Goal: Complete application form

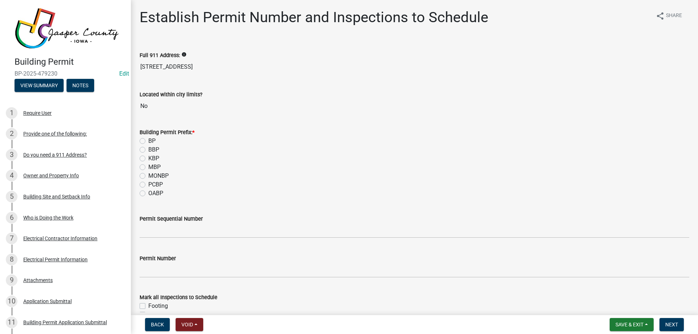
click at [148, 140] on label "BP" at bounding box center [151, 141] width 7 height 9
click at [148, 140] on input "BP" at bounding box center [150, 139] width 5 height 5
radio input "true"
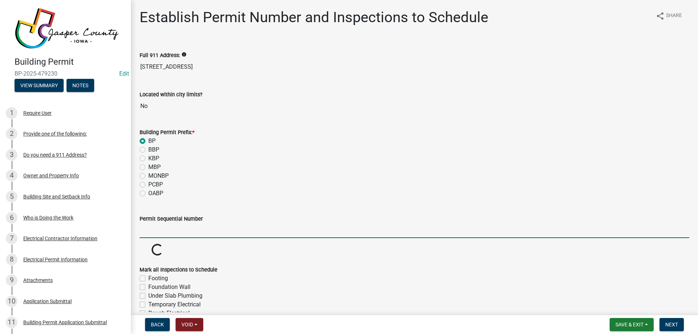
click at [170, 231] on input "Permit Sequential Number" at bounding box center [414, 230] width 549 height 15
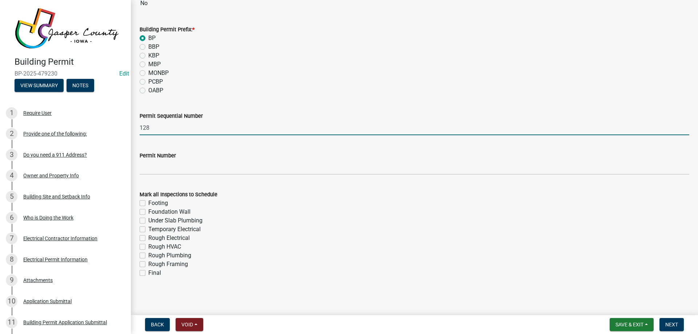
type input "128"
click at [148, 274] on label "Final" at bounding box center [154, 272] width 13 height 9
click at [148, 273] on input "Final" at bounding box center [150, 270] width 5 height 5
checkbox input "true"
checkbox input "false"
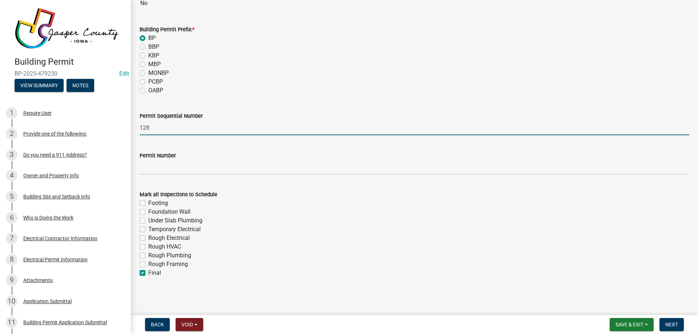
checkbox input "false"
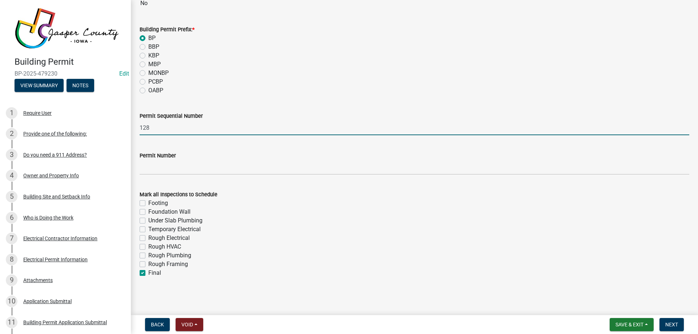
checkbox input "false"
checkbox input "true"
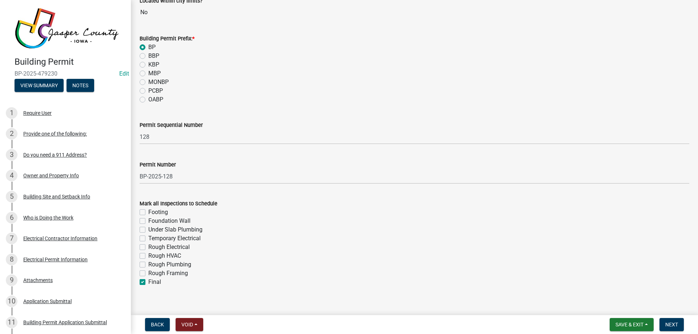
scroll to position [103, 0]
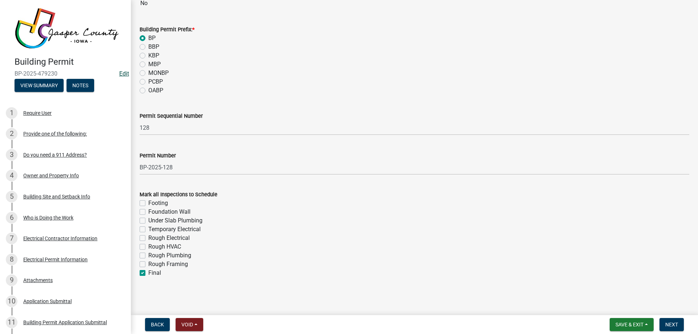
click at [120, 70] on link "Edit" at bounding box center [124, 73] width 10 height 7
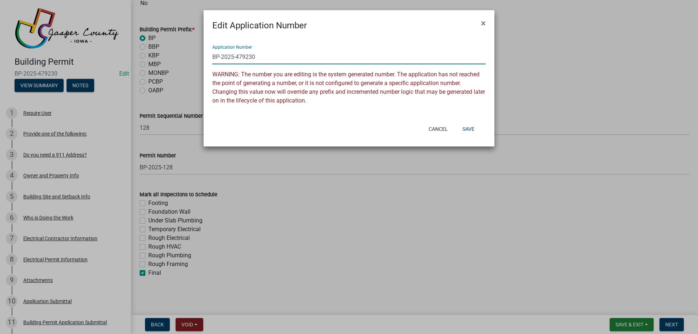
drag, startPoint x: 238, startPoint y: 56, endPoint x: 376, endPoint y: 41, distance: 139.5
click at [337, 49] on input "BP-2025-479230" at bounding box center [348, 56] width 273 height 15
type input "BP-2025-128"
click at [466, 129] on button "Save" at bounding box center [468, 128] width 24 height 13
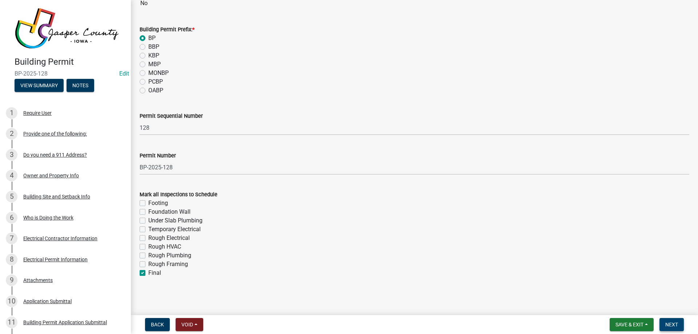
click at [662, 320] on button "Next" at bounding box center [671, 324] width 24 height 13
